Goal: Information Seeking & Learning: Learn about a topic

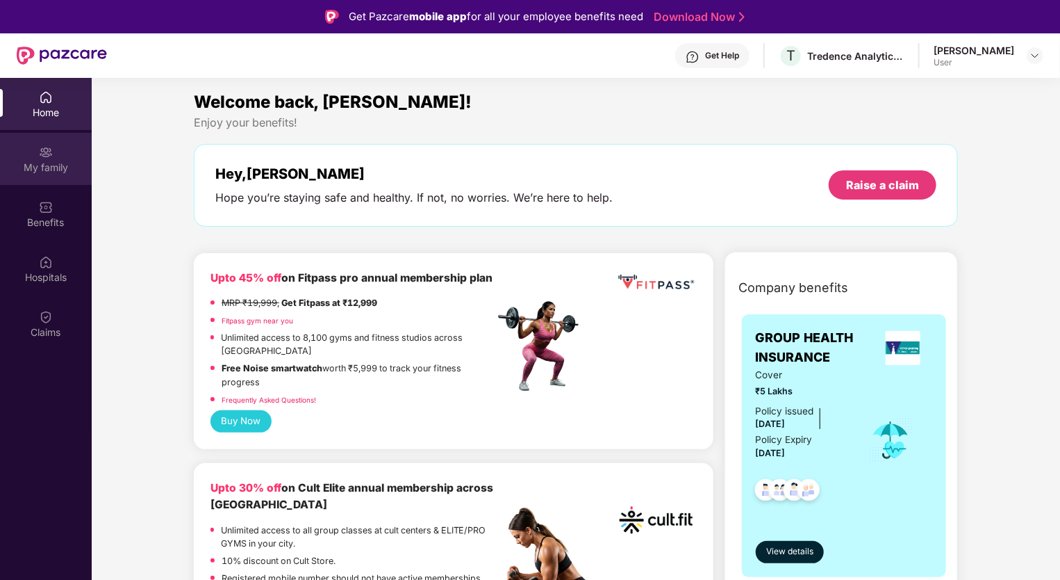
click at [52, 161] on div "My family" at bounding box center [46, 168] width 92 height 14
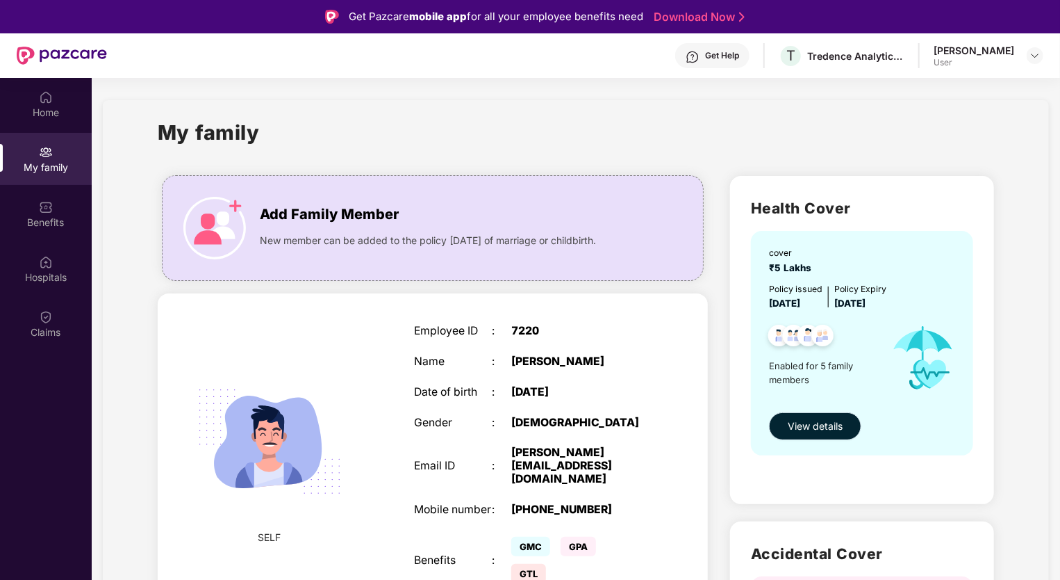
click at [810, 427] on span "View details" at bounding box center [815, 425] width 55 height 15
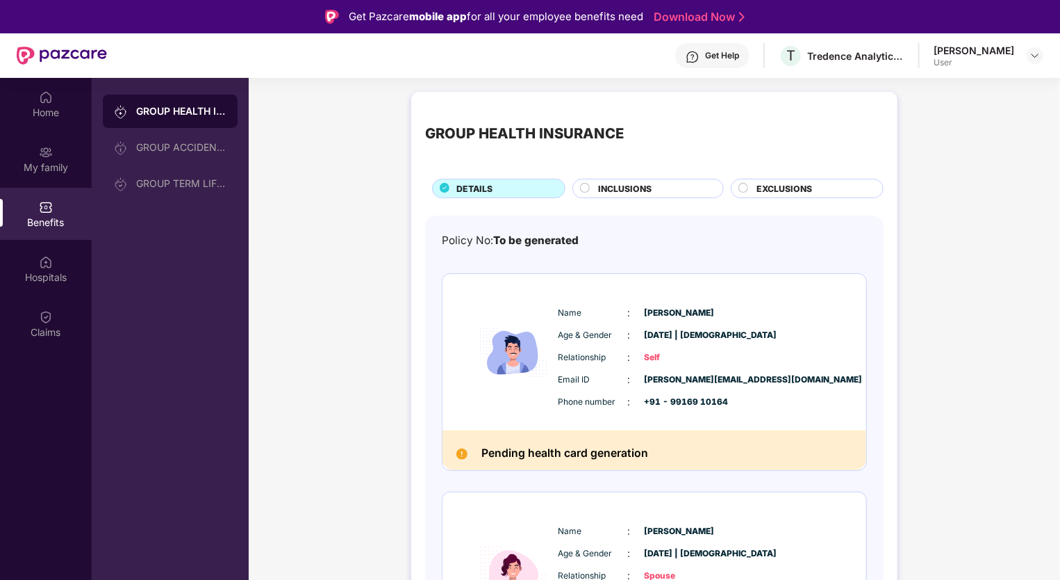
click at [582, 188] on circle at bounding box center [585, 187] width 9 height 9
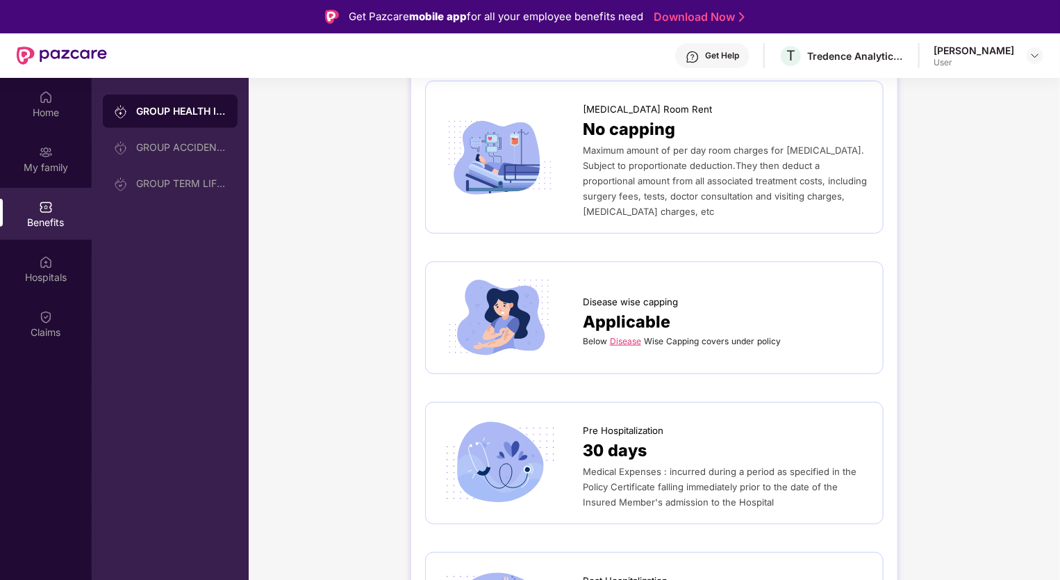
scroll to position [486, 0]
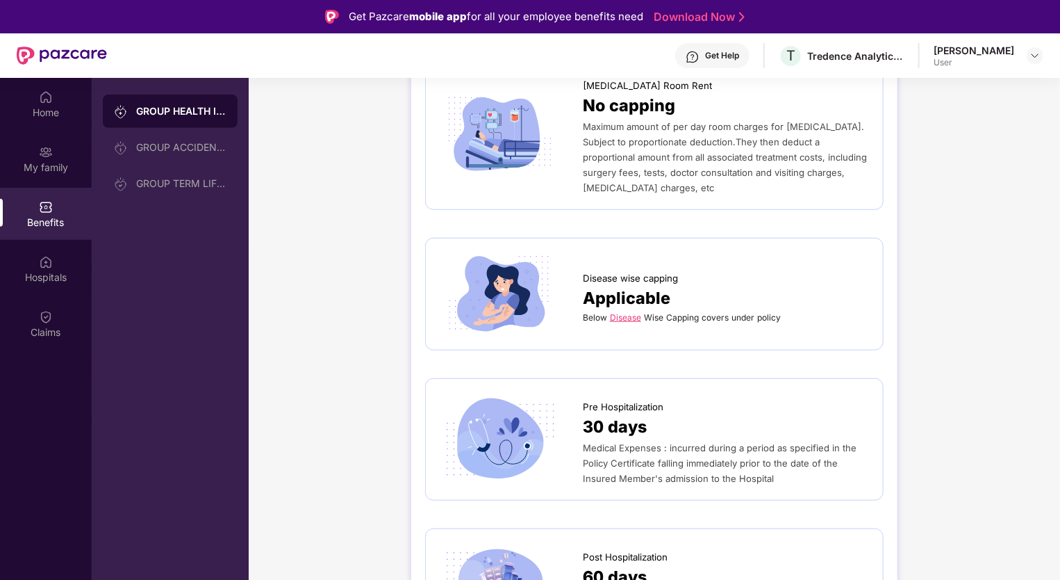
click at [625, 312] on link "Disease" at bounding box center [625, 317] width 31 height 10
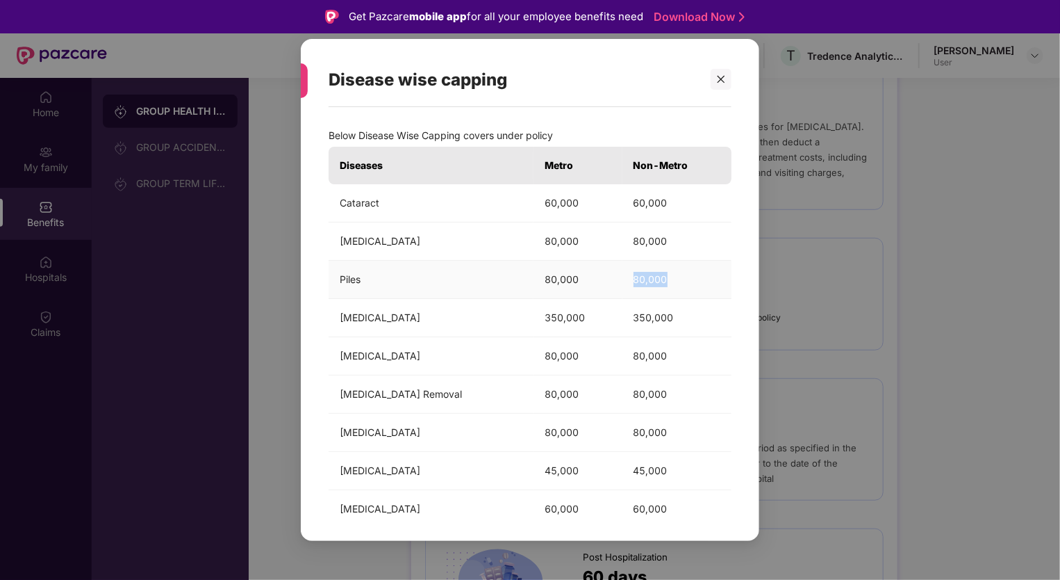
drag, startPoint x: 625, startPoint y: 278, endPoint x: 661, endPoint y: 278, distance: 35.4
click at [661, 278] on td "80,000" at bounding box center [677, 280] width 109 height 38
drag, startPoint x: 661, startPoint y: 278, endPoint x: 691, endPoint y: 283, distance: 31.1
click at [691, 283] on td "80,000" at bounding box center [677, 280] width 109 height 38
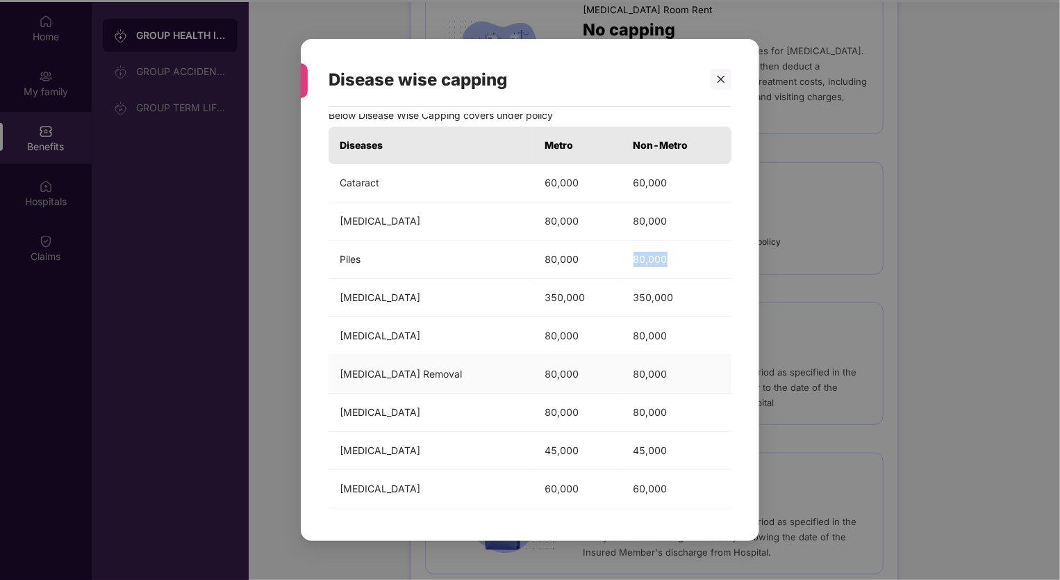
scroll to position [78, 0]
click at [721, 80] on icon "close" at bounding box center [721, 79] width 10 height 10
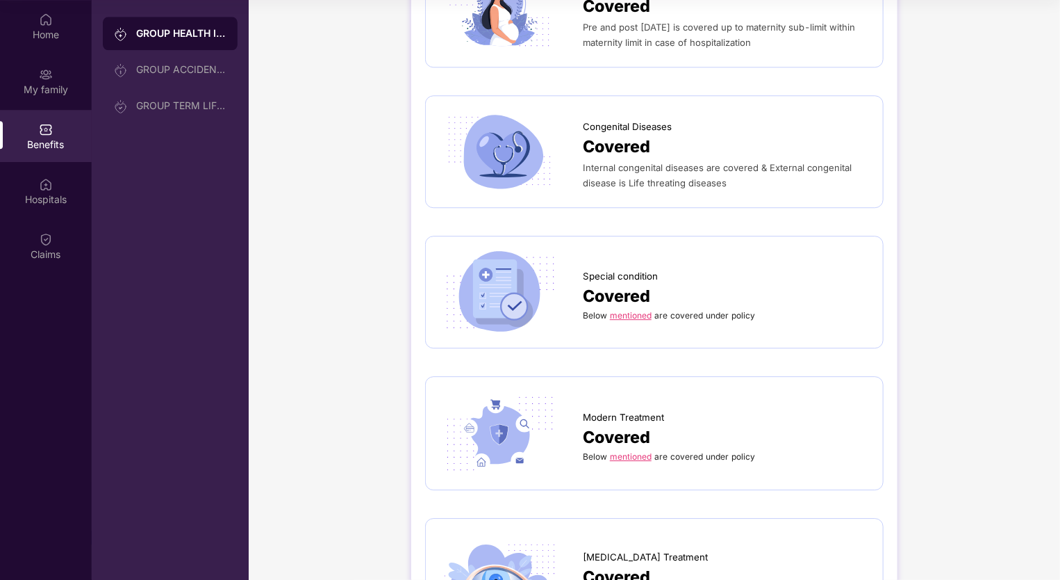
scroll to position [1876, 0]
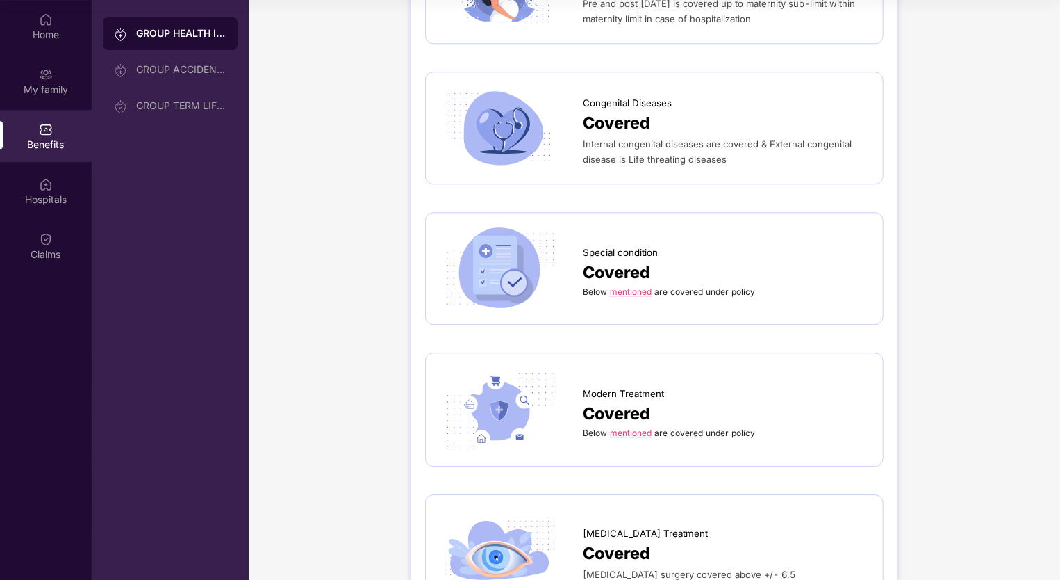
click at [636, 286] on link "mentioned" at bounding box center [631, 291] width 42 height 10
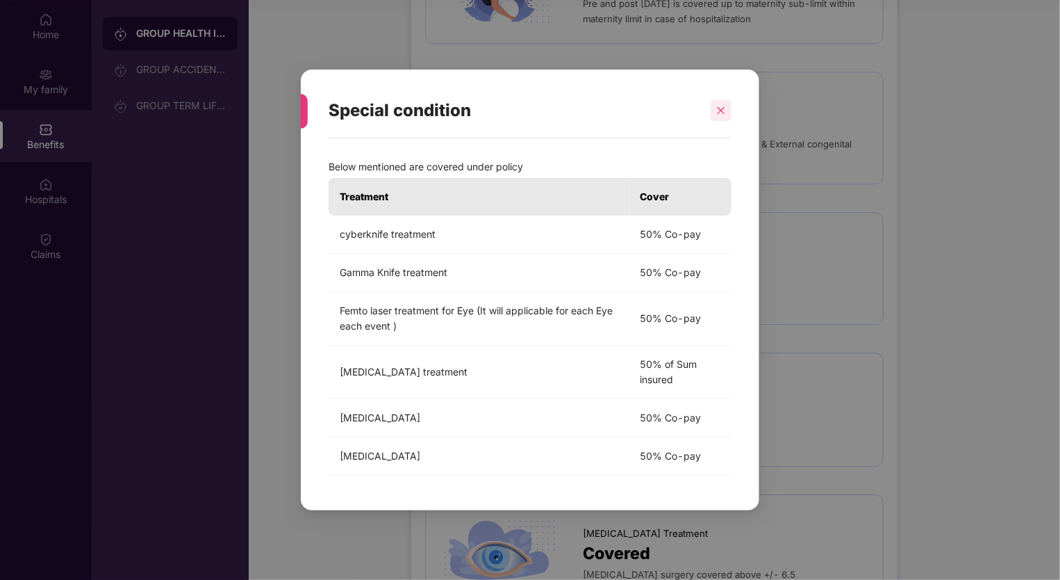
click at [720, 111] on icon "close" at bounding box center [722, 110] width 8 height 8
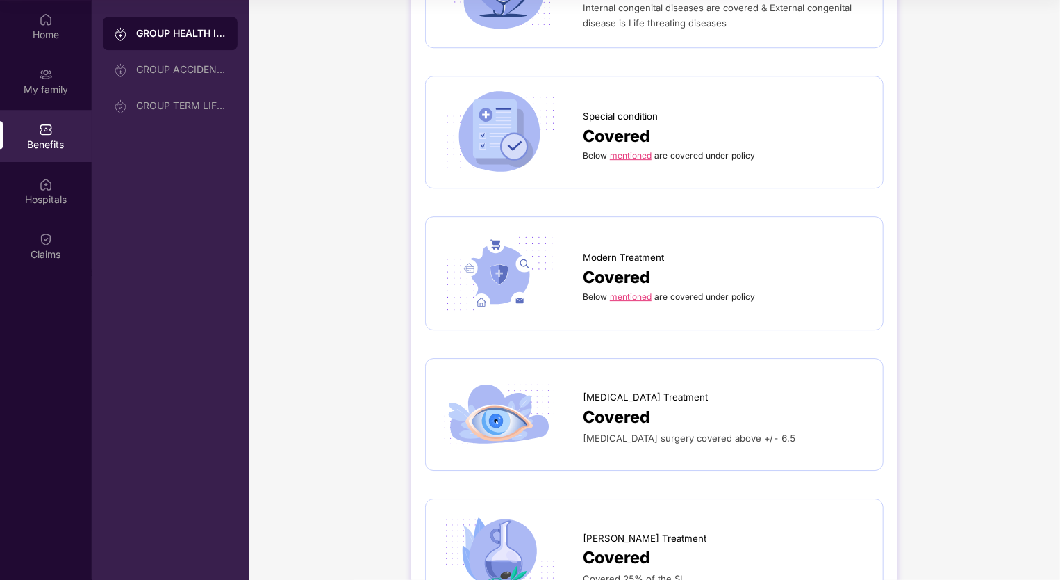
scroll to position [2015, 0]
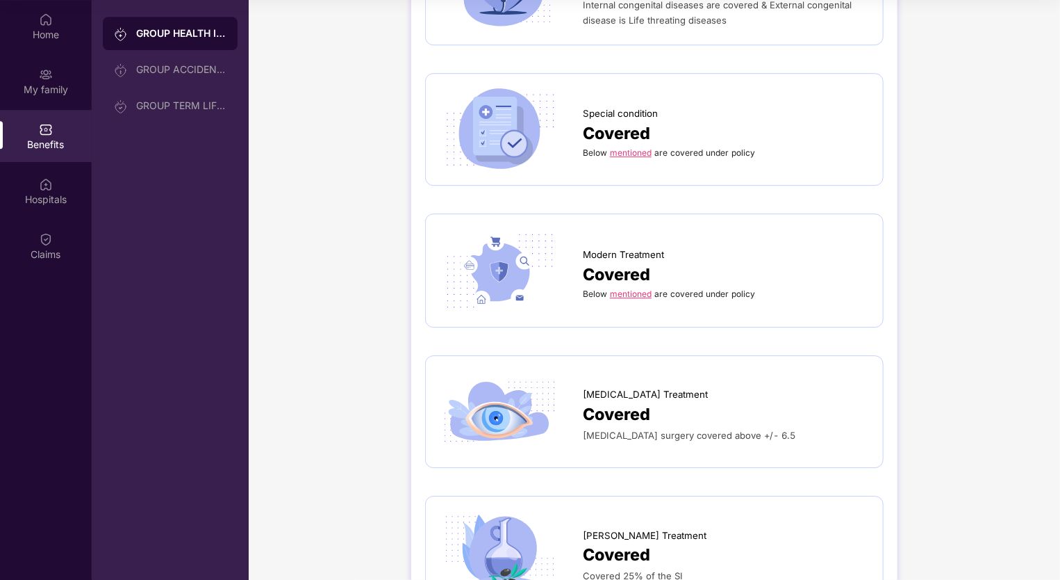
click at [627, 288] on link "mentioned" at bounding box center [631, 293] width 42 height 10
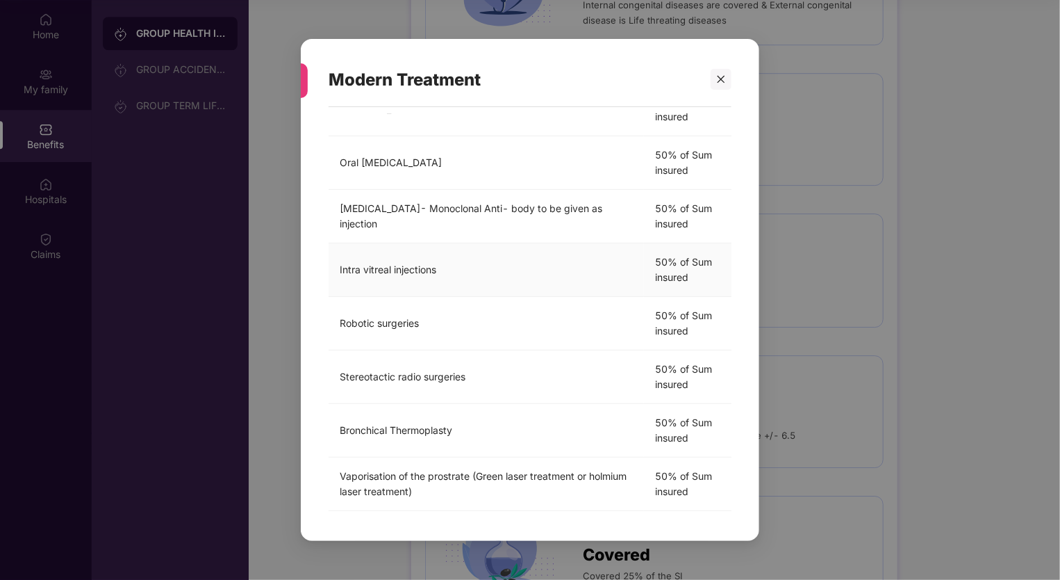
scroll to position [318, 0]
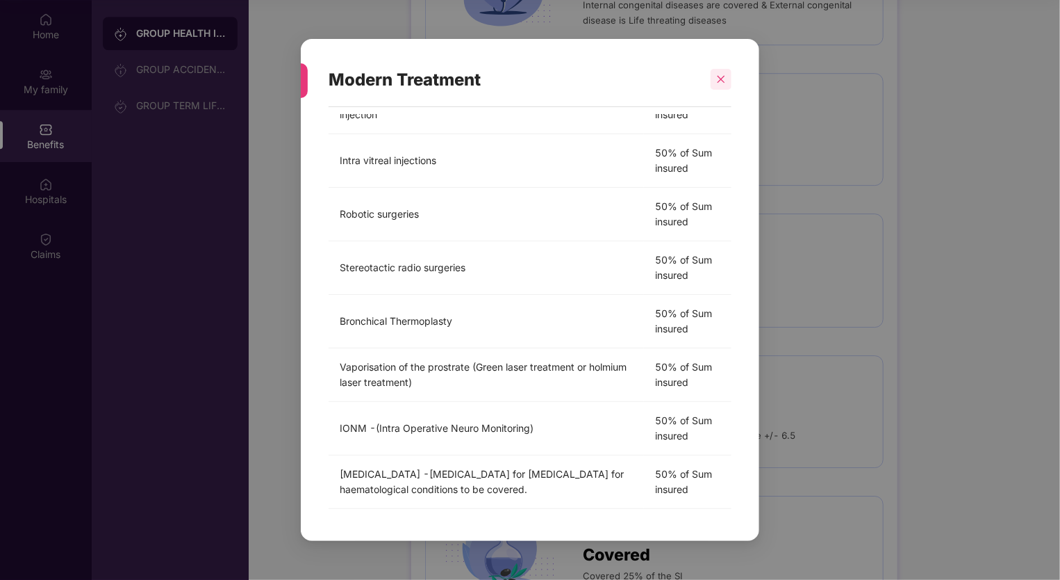
click at [723, 83] on icon "close" at bounding box center [721, 79] width 10 height 10
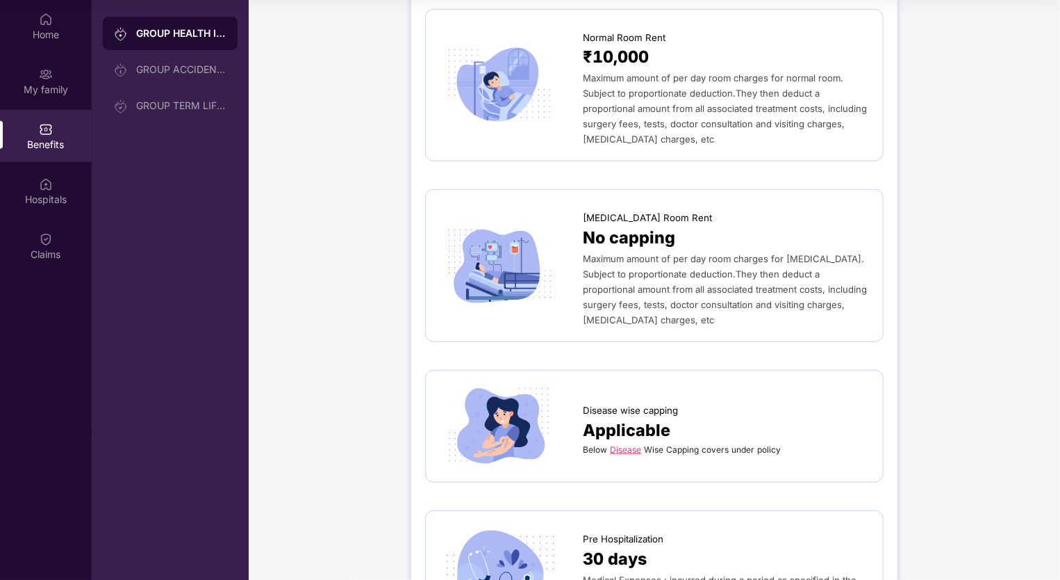
scroll to position [0, 0]
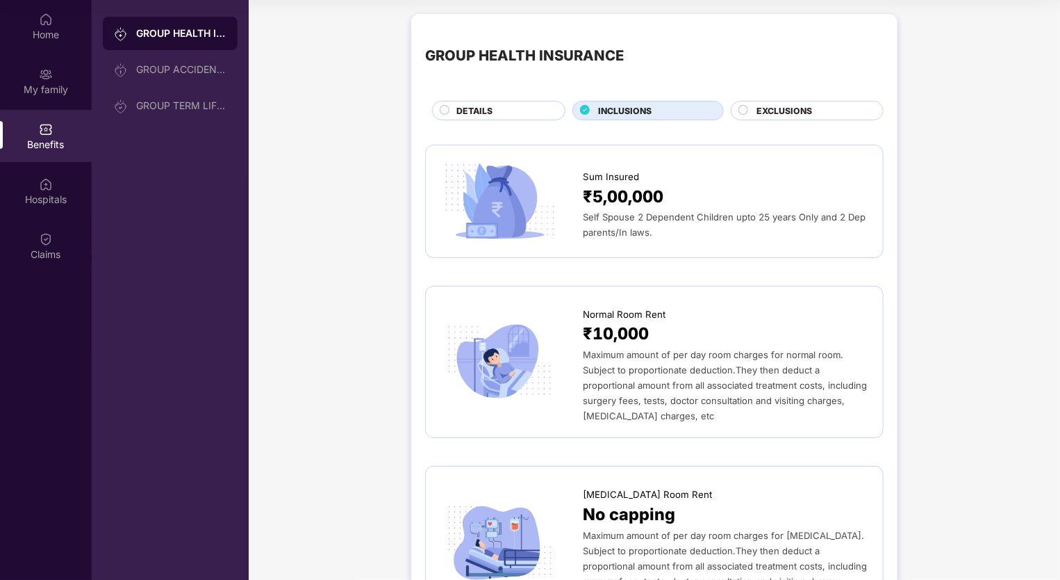
click at [745, 110] on circle at bounding box center [743, 110] width 9 height 9
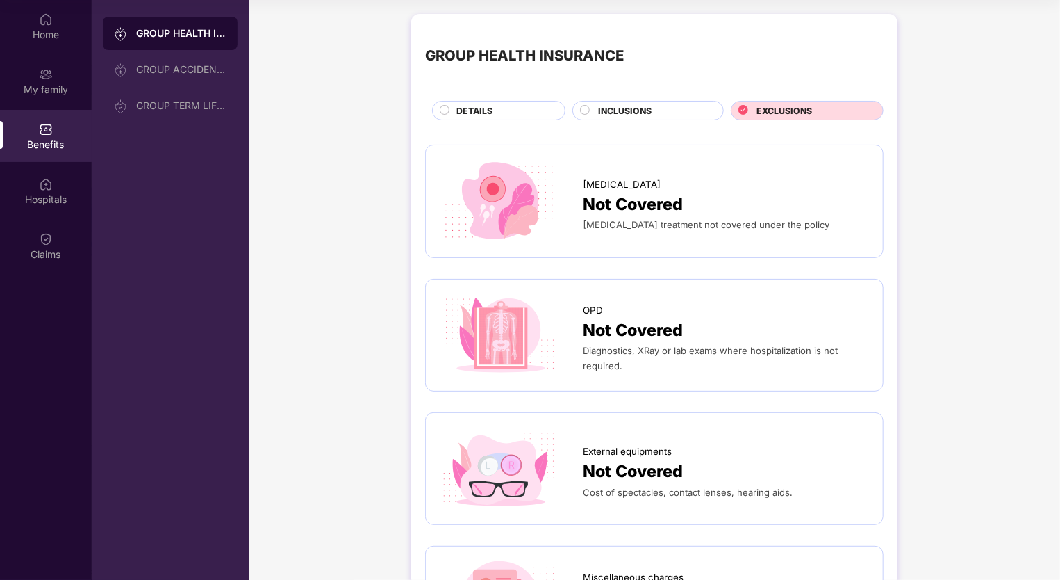
click at [590, 110] on div at bounding box center [585, 112] width 11 height 14
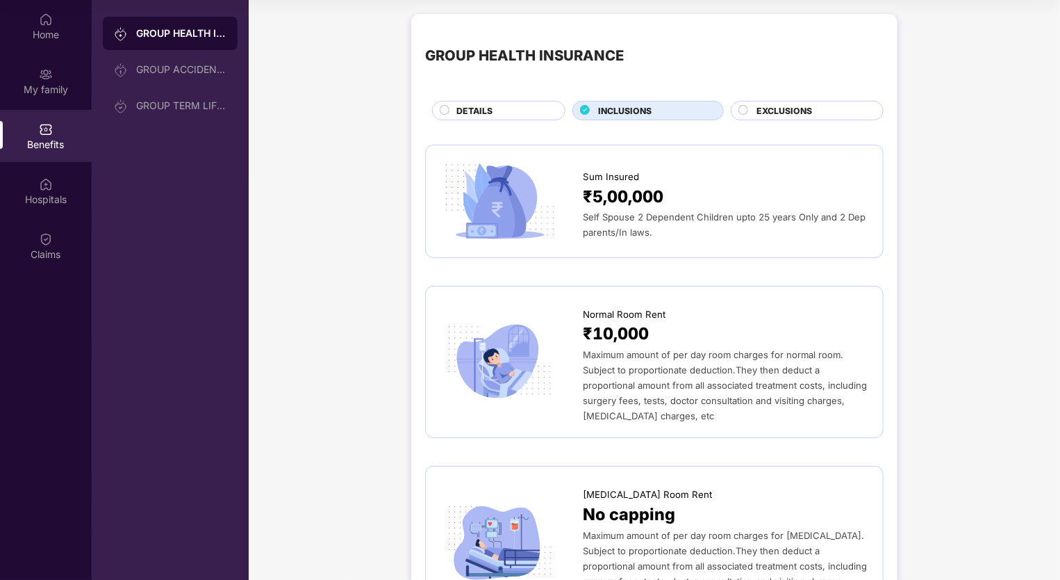
click at [457, 113] on span "DETAILS" at bounding box center [475, 110] width 36 height 13
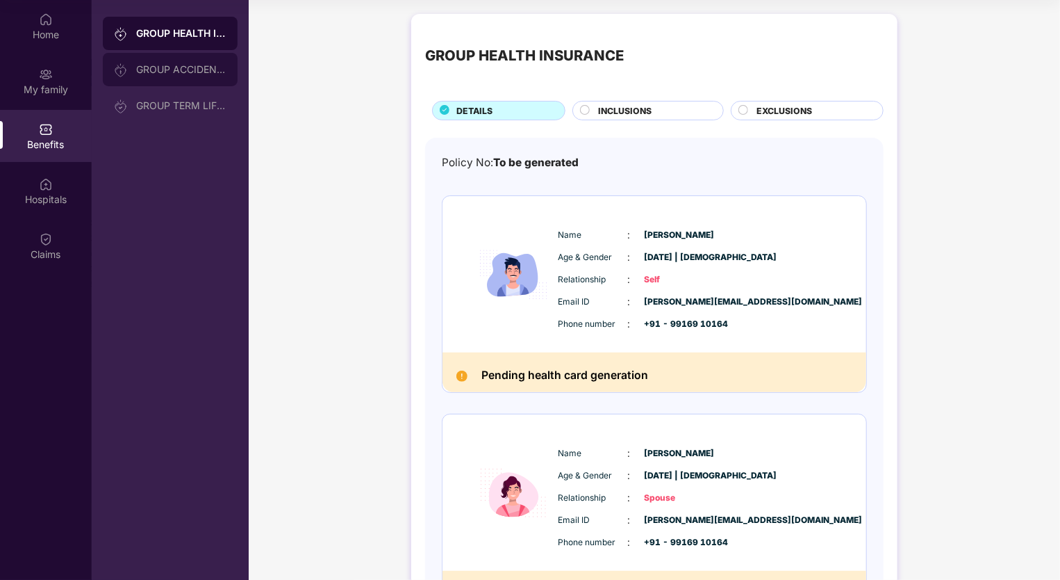
click at [163, 64] on div "GROUP ACCIDENTAL INSURANCE" at bounding box center [181, 69] width 90 height 11
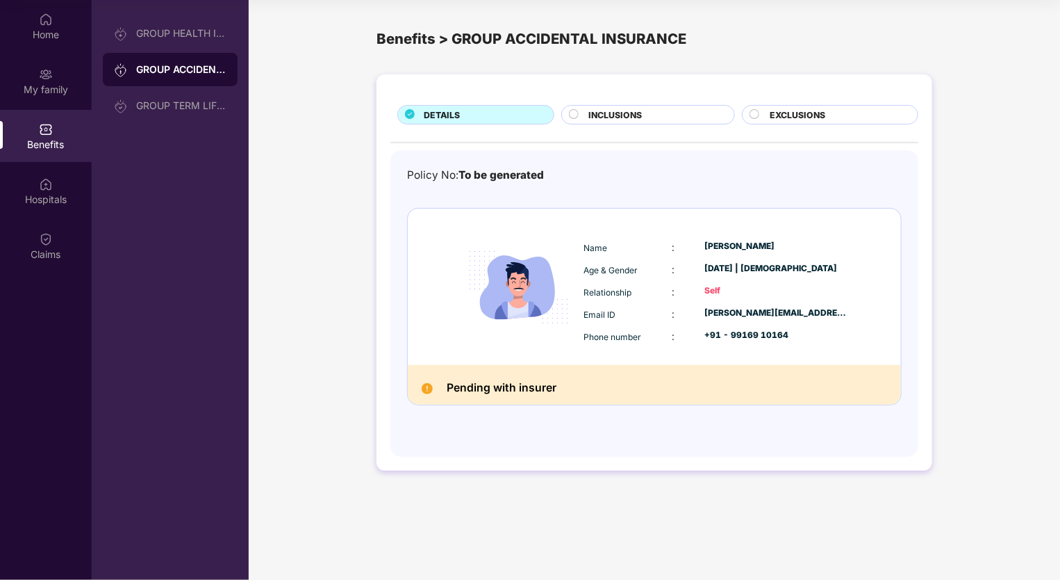
click at [576, 115] on circle at bounding box center [573, 114] width 9 height 9
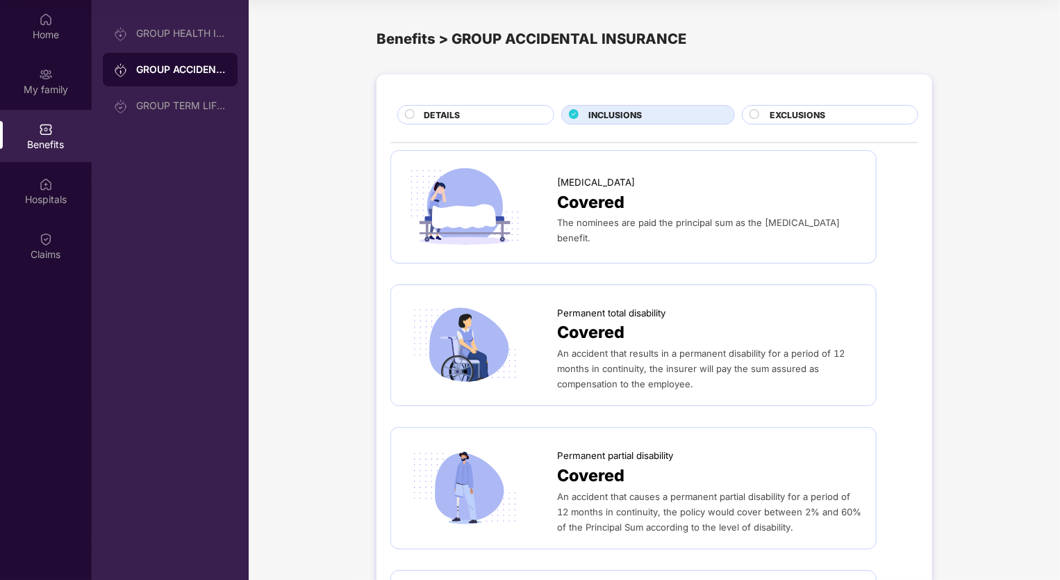
click at [775, 113] on span "EXCLUSIONS" at bounding box center [799, 114] width 56 height 13
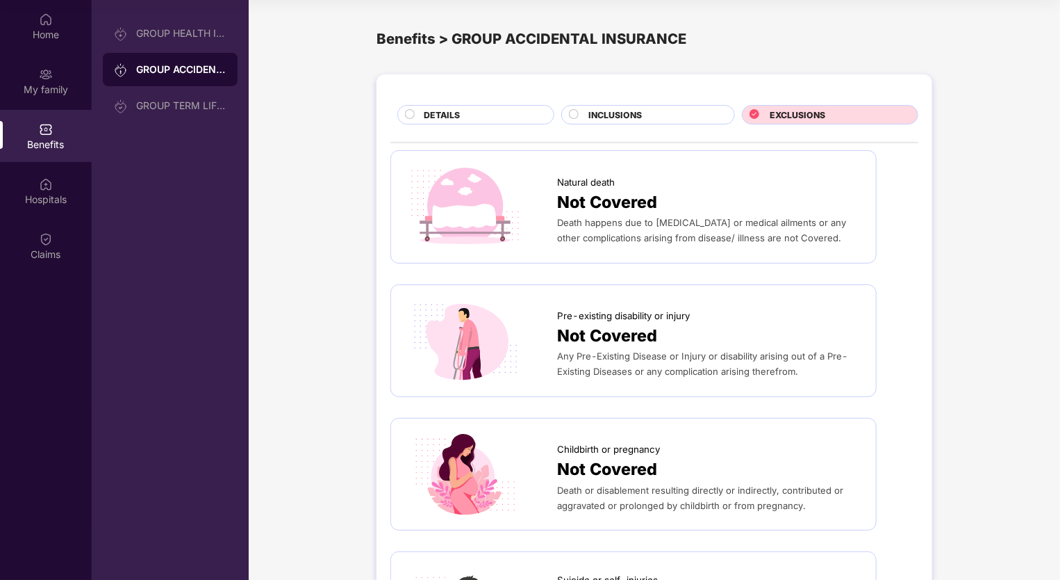
click at [407, 115] on circle at bounding box center [410, 114] width 9 height 9
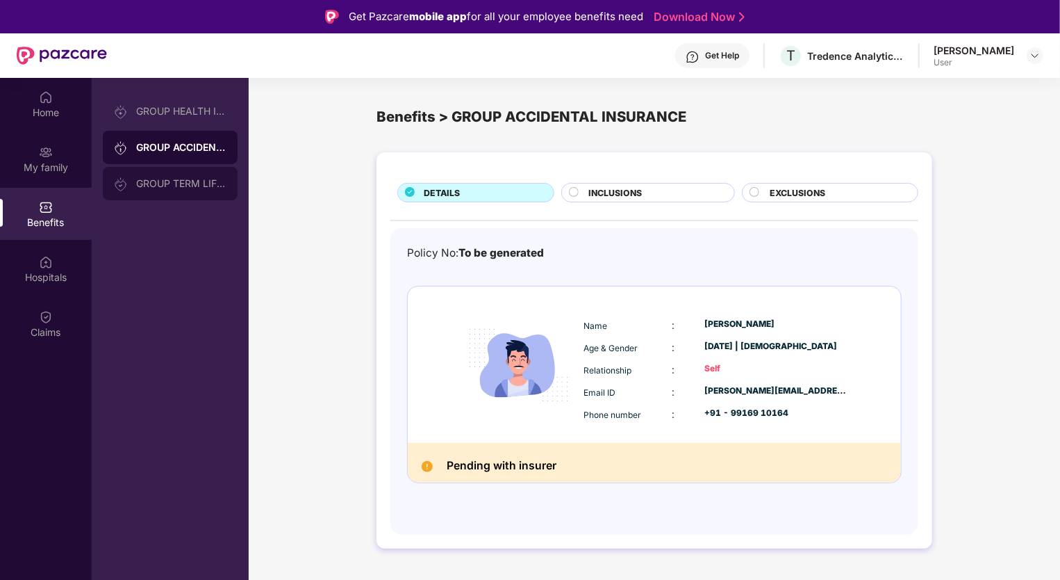
click at [183, 182] on div "GROUP TERM LIFE INSURANCE" at bounding box center [181, 183] width 90 height 11
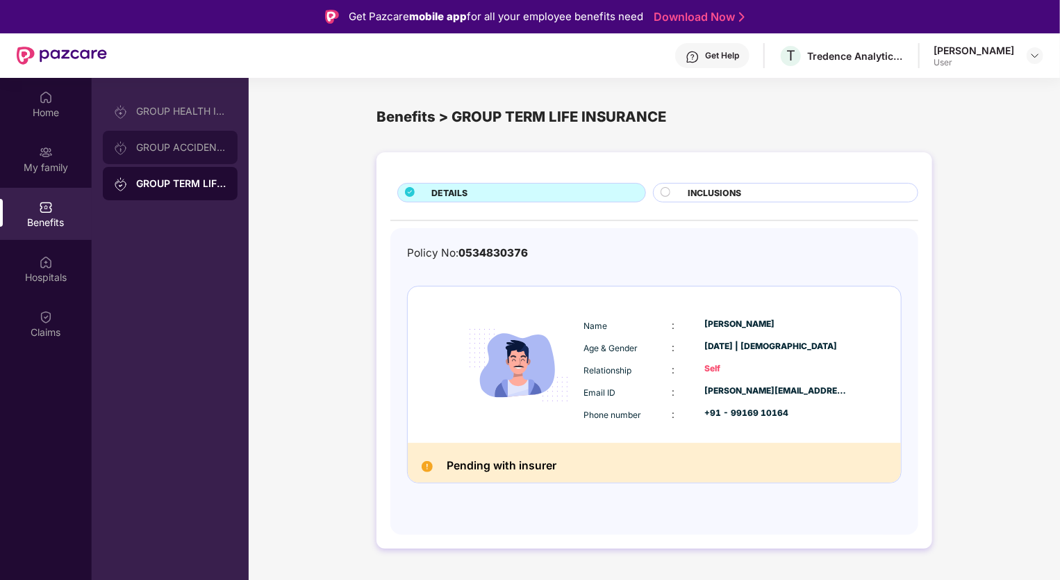
click at [180, 157] on div "GROUP ACCIDENTAL INSURANCE" at bounding box center [170, 147] width 135 height 33
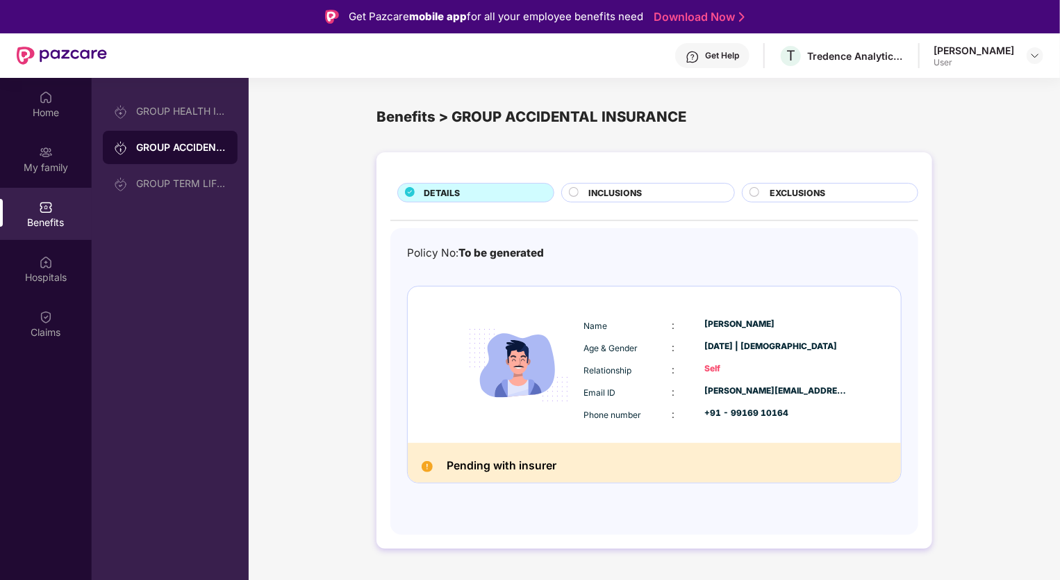
click at [593, 190] on span "INCLUSIONS" at bounding box center [616, 192] width 54 height 13
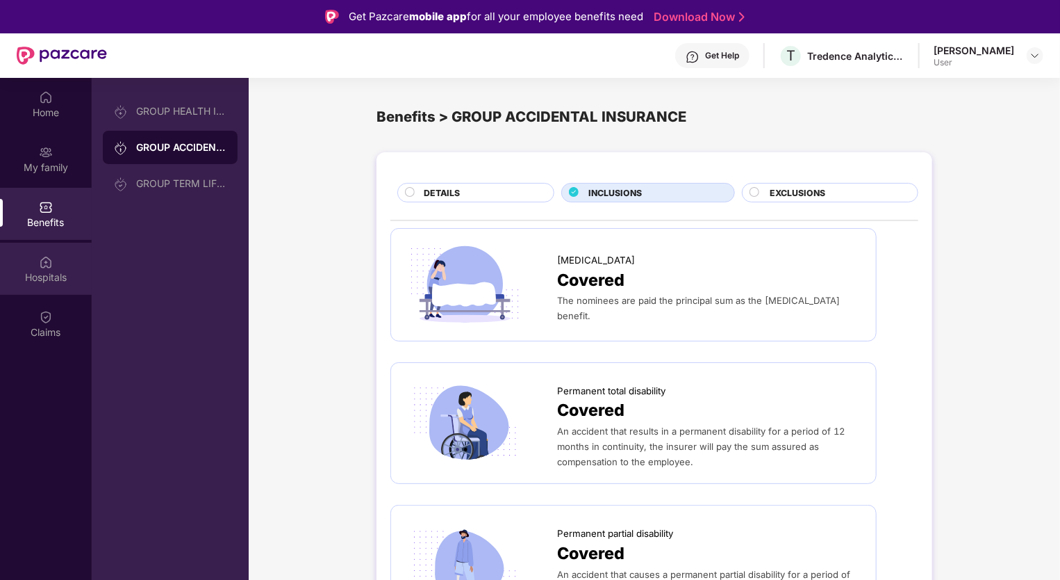
click at [51, 264] on img at bounding box center [46, 262] width 14 height 14
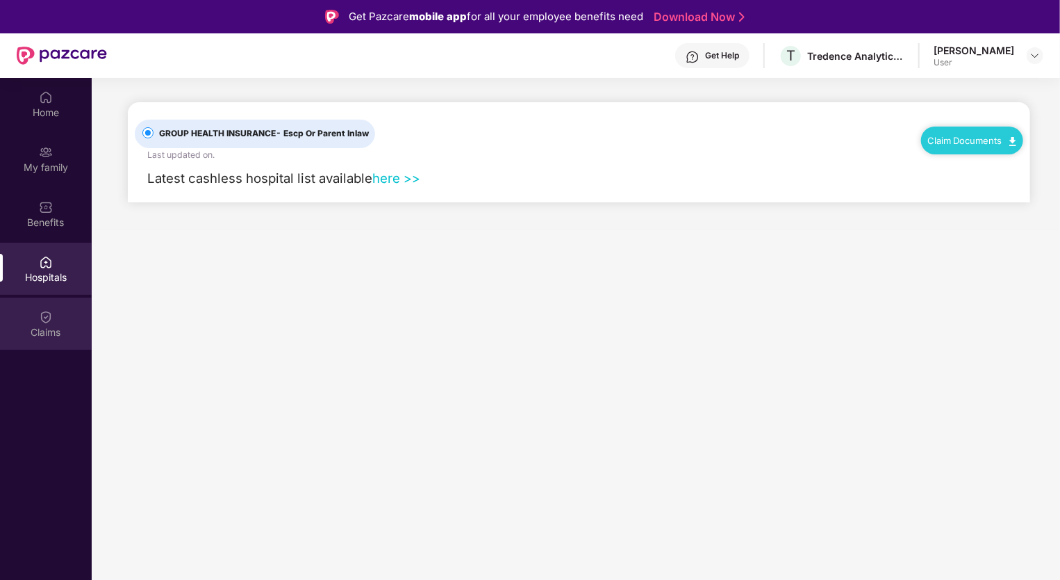
click at [44, 320] on img at bounding box center [46, 317] width 14 height 14
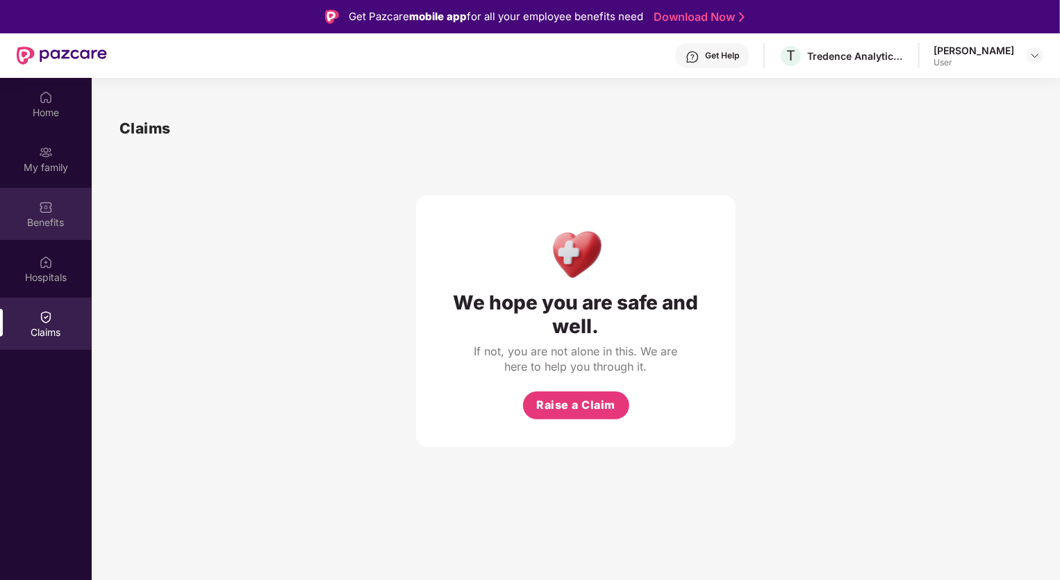
click at [40, 210] on img at bounding box center [46, 207] width 14 height 14
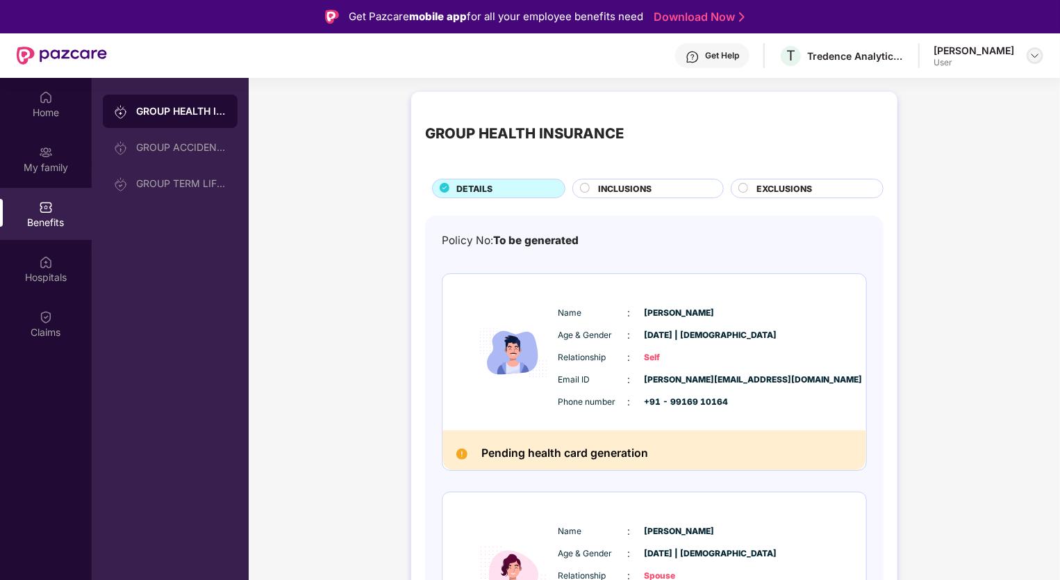
click at [1035, 56] on img at bounding box center [1035, 55] width 11 height 11
click at [174, 238] on div "GROUP HEALTH INSURANCE GROUP ACCIDENTAL INSURANCE GROUP TERM LIFE INSURANCE" at bounding box center [170, 368] width 157 height 580
click at [38, 157] on div "My family" at bounding box center [46, 159] width 92 height 52
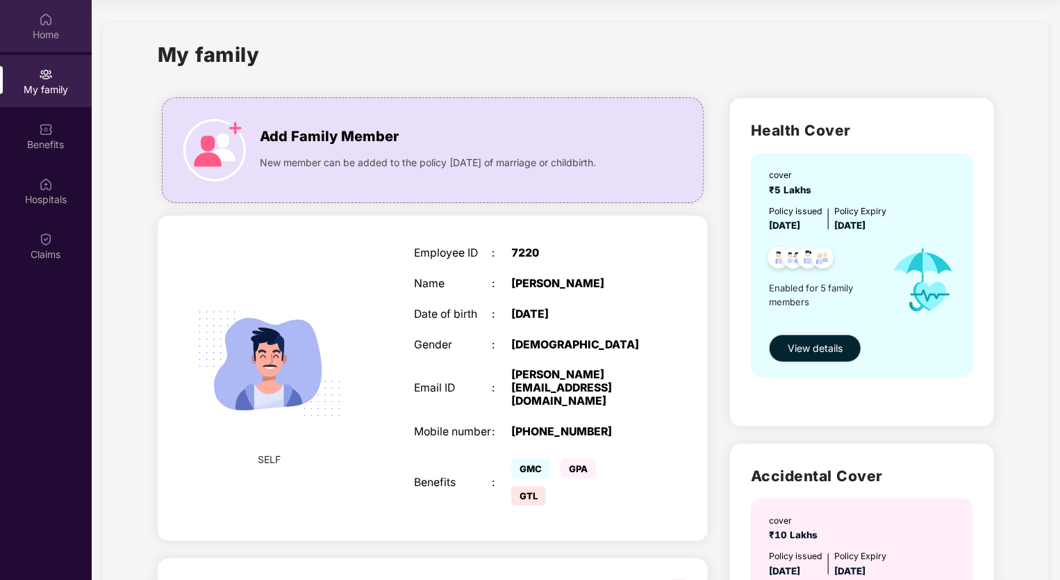
click at [46, 19] on img at bounding box center [46, 20] width 14 height 14
